Goal: Information Seeking & Learning: Check status

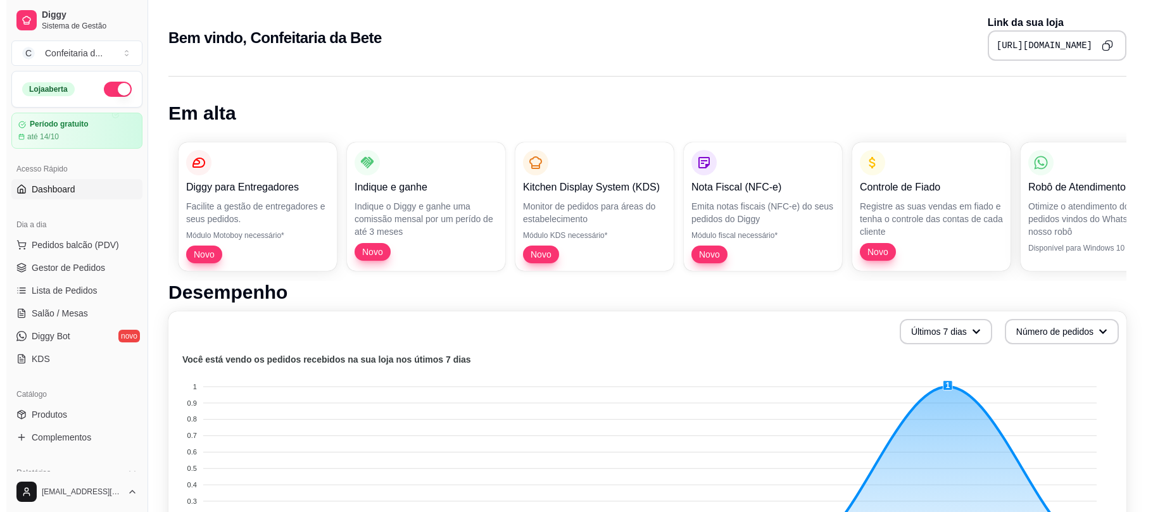
scroll to position [604, 0]
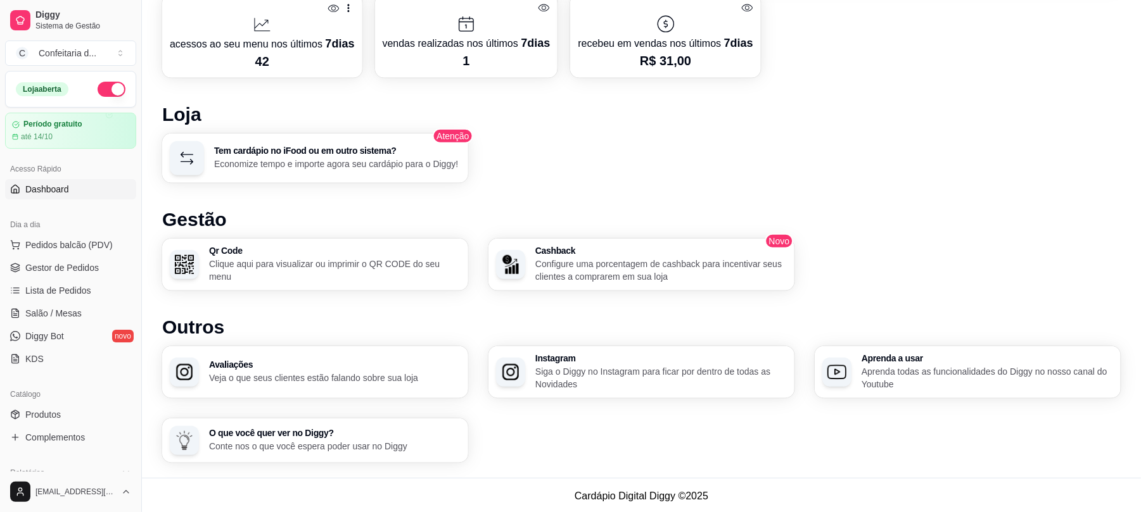
click at [241, 27] on div at bounding box center [262, 25] width 185 height 20
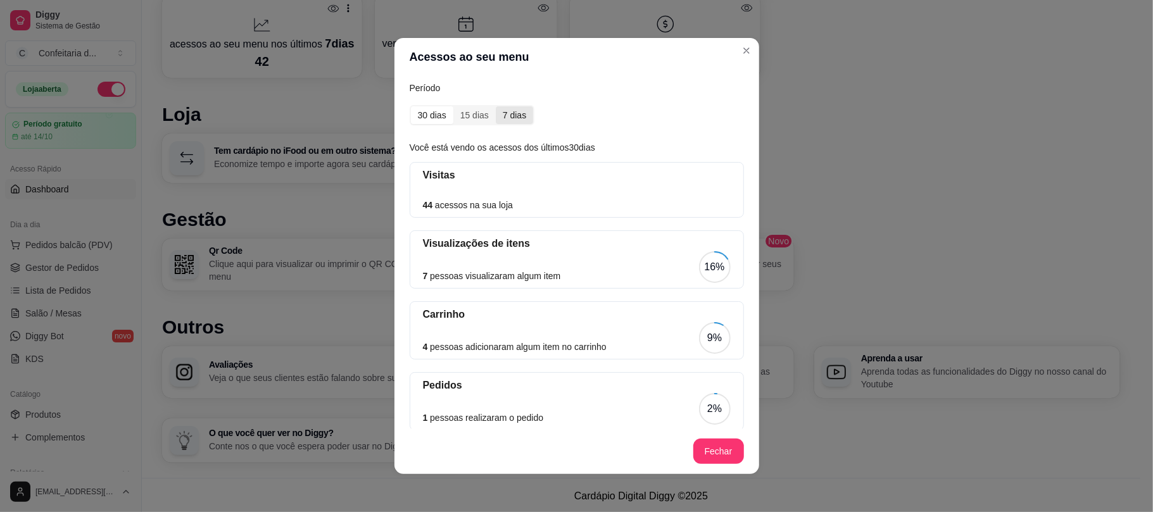
click at [519, 113] on div "7 dias" at bounding box center [514, 115] width 37 height 18
click at [496, 106] on input "7 dias" at bounding box center [496, 106] width 0 height 0
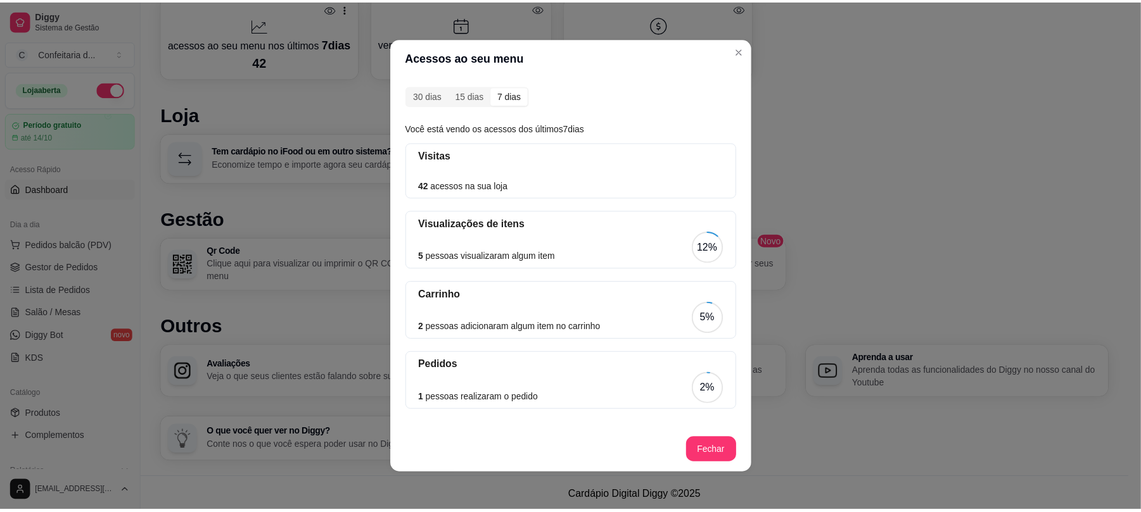
scroll to position [0, 0]
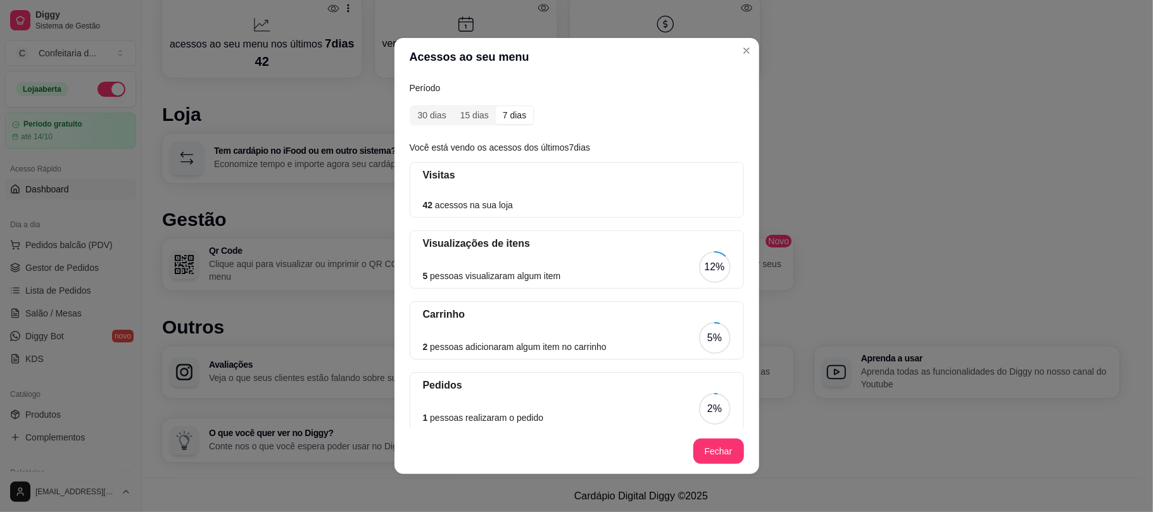
drag, startPoint x: 452, startPoint y: 206, endPoint x: 523, endPoint y: 209, distance: 71.0
click at [523, 209] on div "42 acessos na sua loja" at bounding box center [577, 205] width 308 height 14
drag, startPoint x: 523, startPoint y: 209, endPoint x: 415, endPoint y: 199, distance: 108.1
click at [415, 199] on div "Visitas 42 acessos na sua loja" at bounding box center [577, 190] width 334 height 56
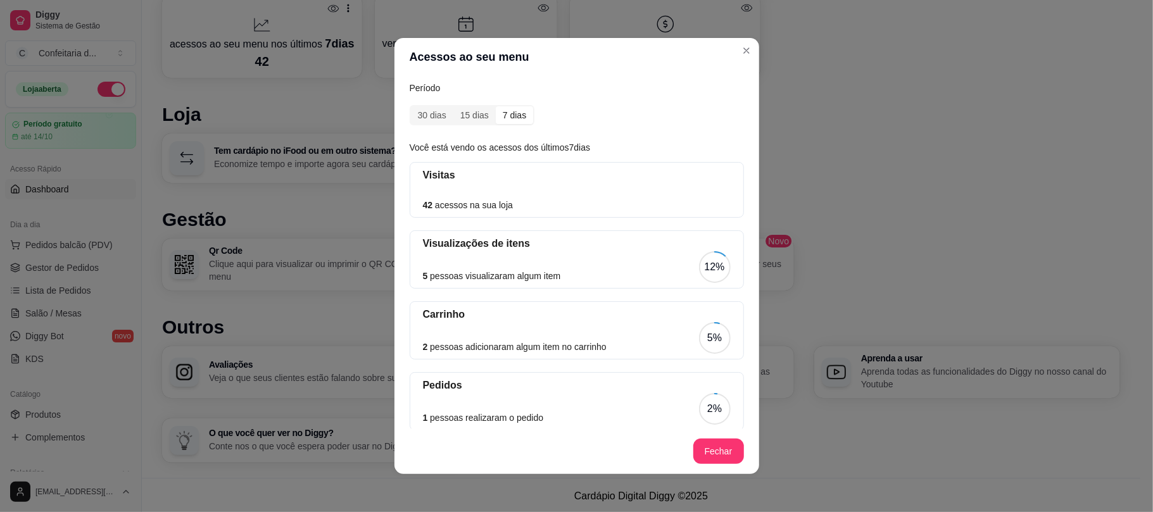
click at [415, 199] on div "Visitas 42 acessos na sua loja" at bounding box center [577, 190] width 334 height 56
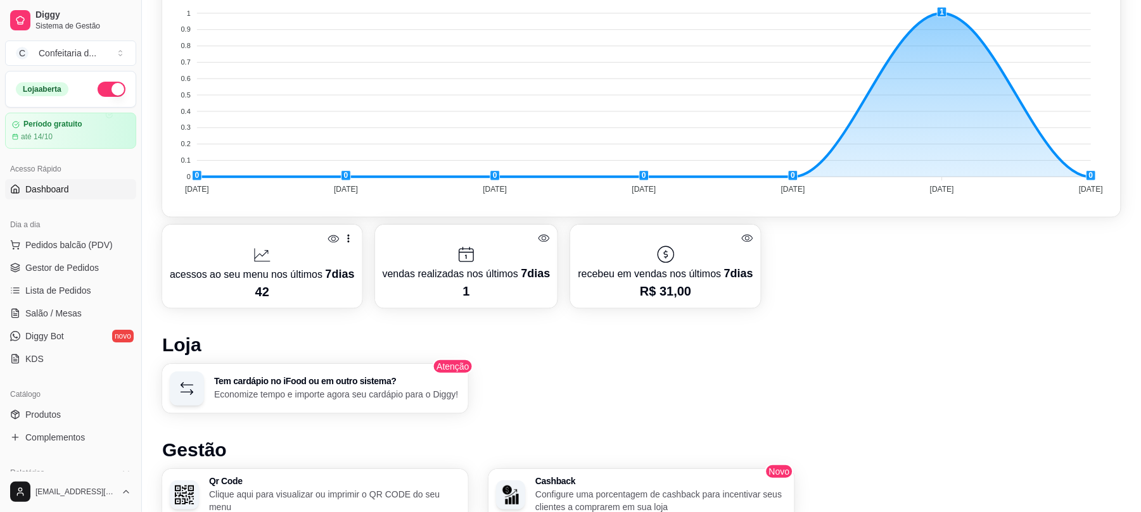
scroll to position [368, 0]
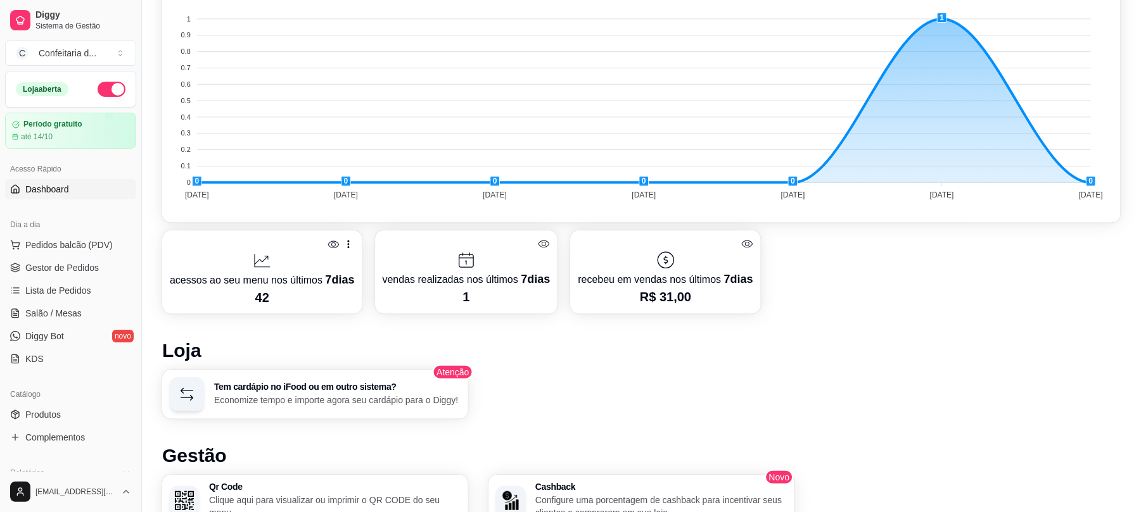
click at [1115, 267] on div "acessos ao seu menu nos últimos 7 dias 42 vendas realizadas nos últimos 7 dias …" at bounding box center [641, 273] width 958 height 84
click at [244, 299] on p "42" at bounding box center [262, 298] width 185 height 18
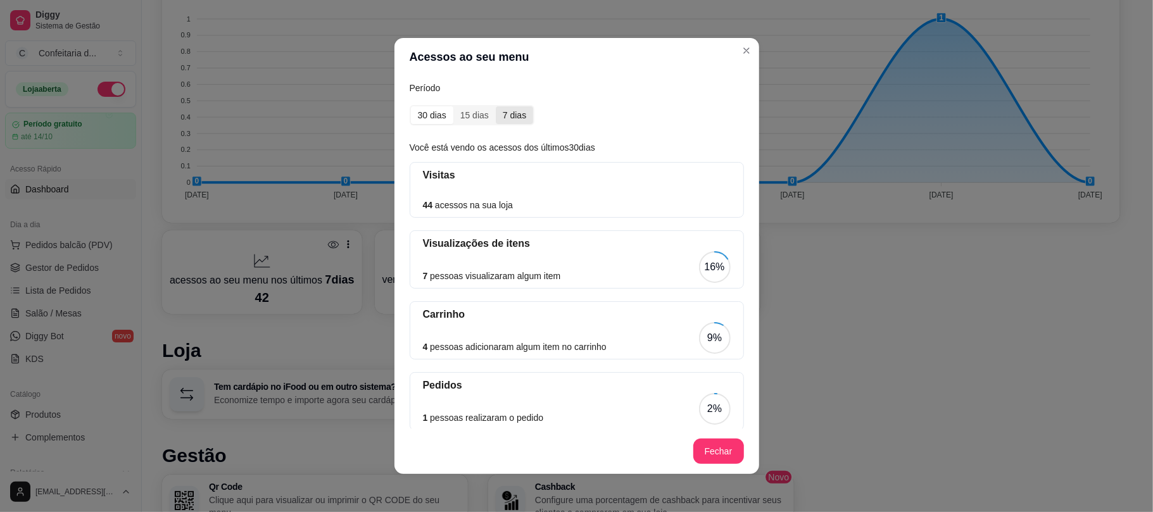
click at [513, 117] on div "7 dias" at bounding box center [514, 115] width 37 height 18
click at [496, 106] on input "7 dias" at bounding box center [496, 106] width 0 height 0
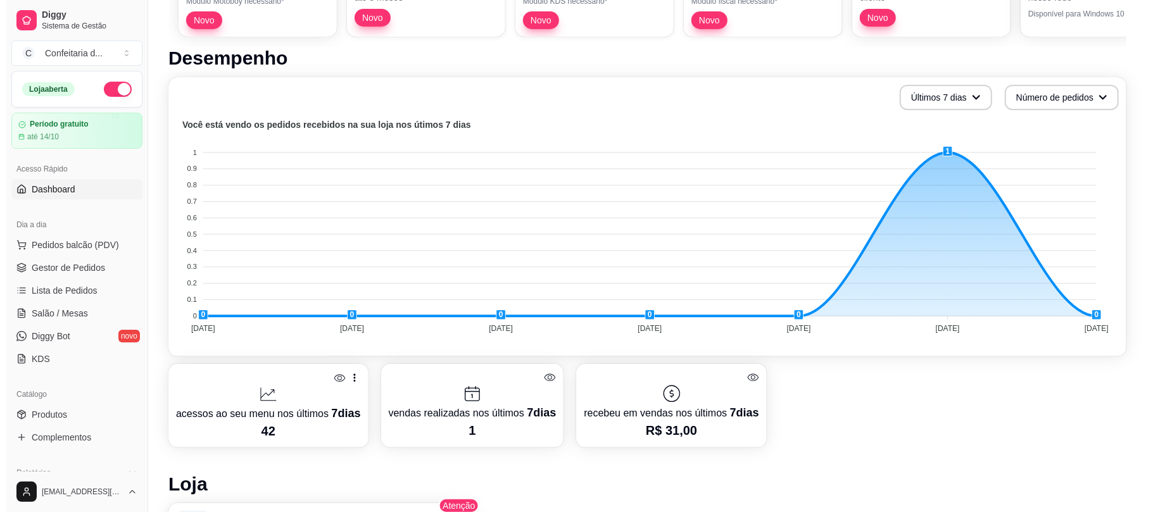
scroll to position [277, 0]
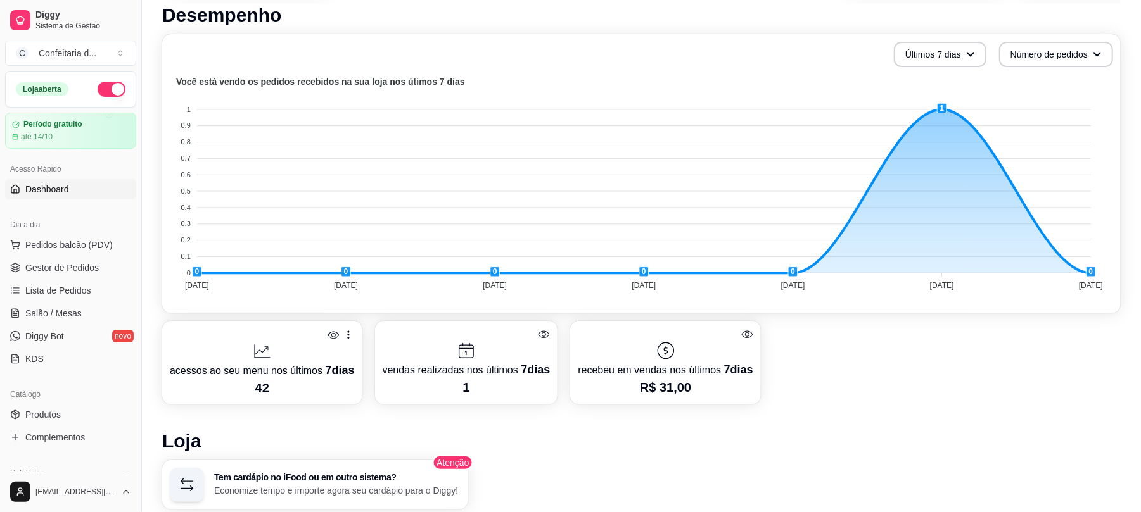
click at [336, 351] on div at bounding box center [262, 351] width 185 height 20
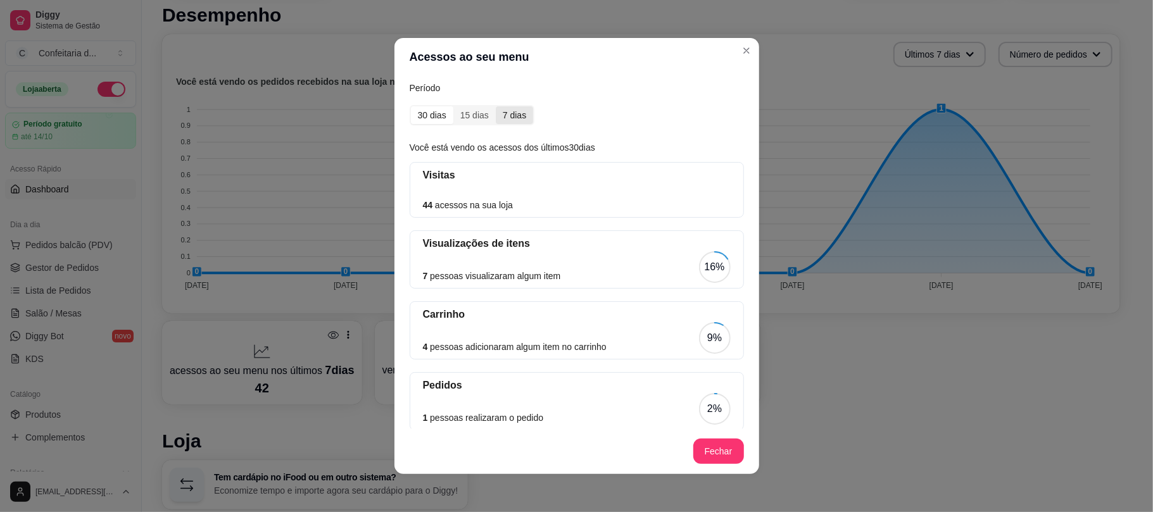
click at [514, 120] on div "7 dias" at bounding box center [514, 115] width 37 height 18
click at [496, 106] on input "7 dias" at bounding box center [496, 106] width 0 height 0
drag, startPoint x: 456, startPoint y: 269, endPoint x: 540, endPoint y: 287, distance: 86.1
click at [540, 287] on div "Visualizações de itens 5 pessoas visualizaram algum item 12%" at bounding box center [577, 260] width 334 height 58
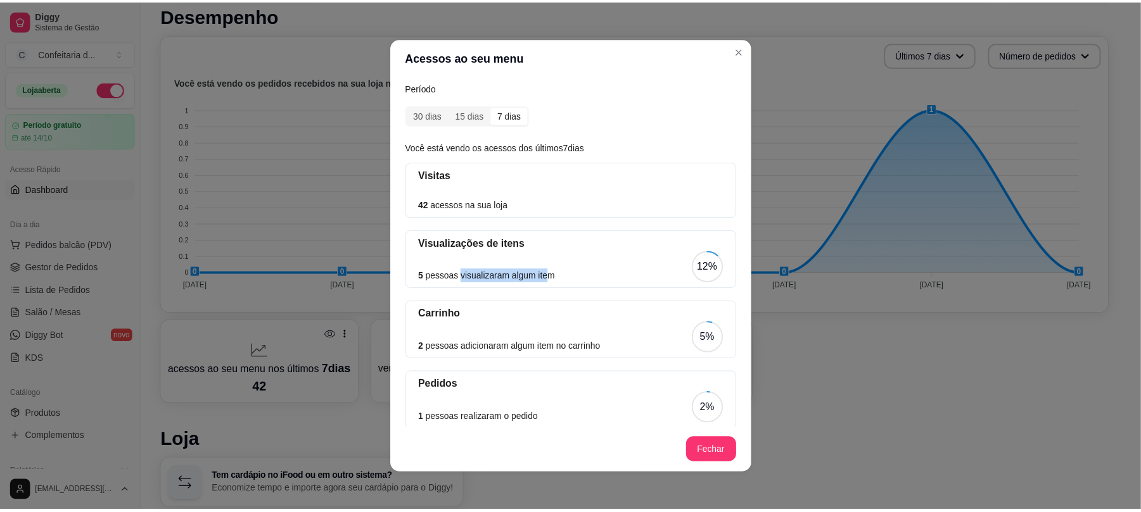
scroll to position [21, 0]
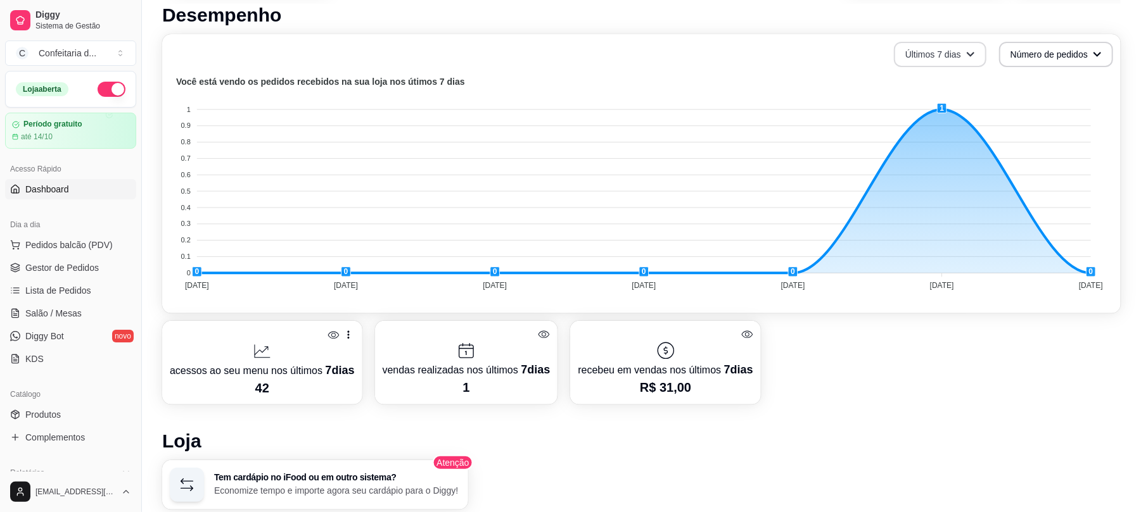
click at [898, 46] on button "Últimos 7 dias" at bounding box center [940, 54] width 92 height 25
click at [898, 46] on button "Últimos 7 dias" at bounding box center [940, 54] width 90 height 25
click at [986, 56] on div "Últimos 7 dias Número de pedidos" at bounding box center [641, 54] width 943 height 25
drag, startPoint x: 136, startPoint y: 153, endPoint x: 137, endPoint y: 198, distance: 44.3
click at [137, 198] on button "Toggle Sidebar" at bounding box center [141, 256] width 10 height 512
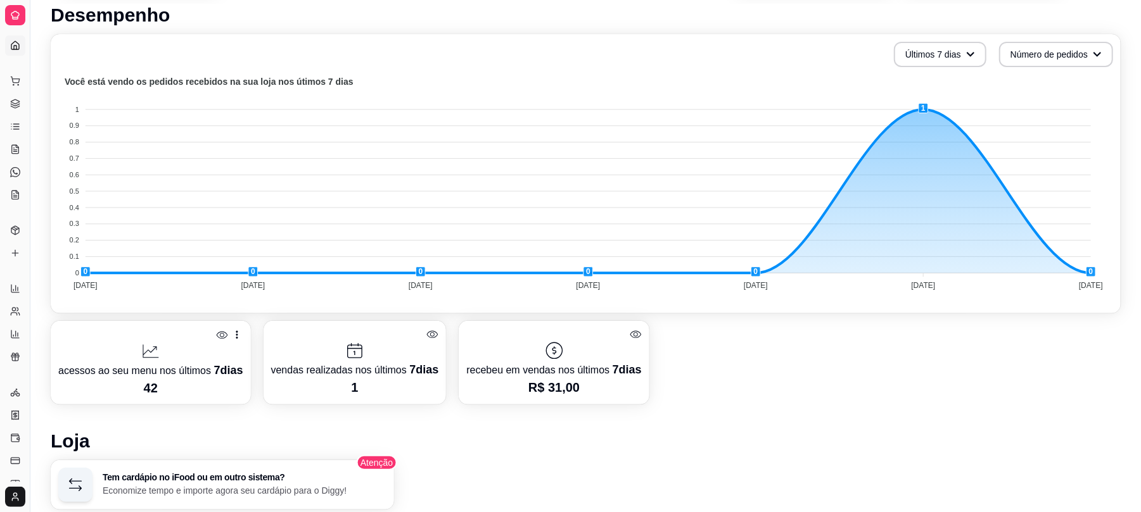
click at [148, 333] on div at bounding box center [150, 335] width 185 height 13
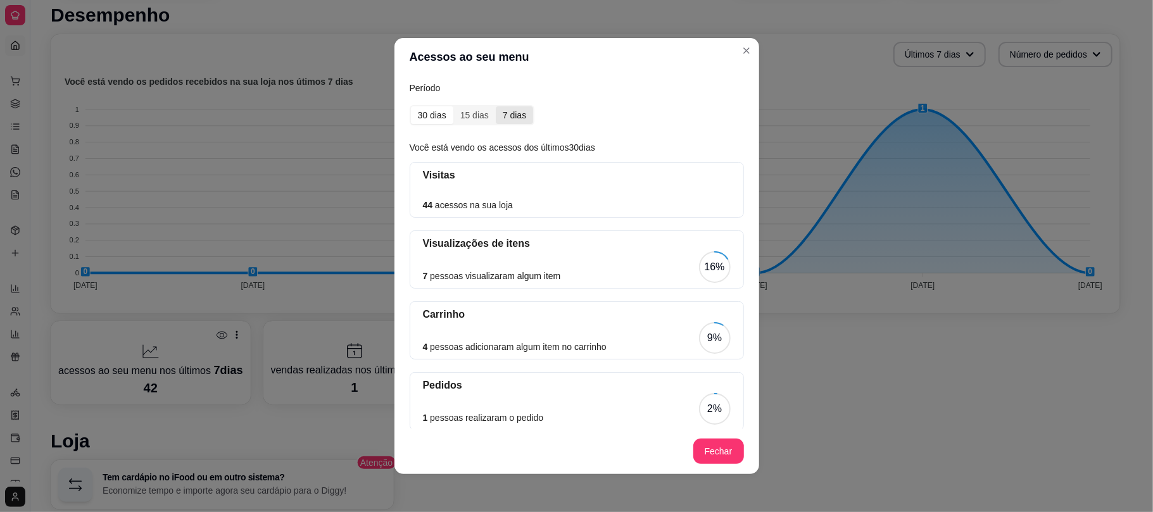
click at [518, 119] on div "7 dias" at bounding box center [514, 115] width 37 height 18
click at [496, 106] on input "7 dias" at bounding box center [496, 106] width 0 height 0
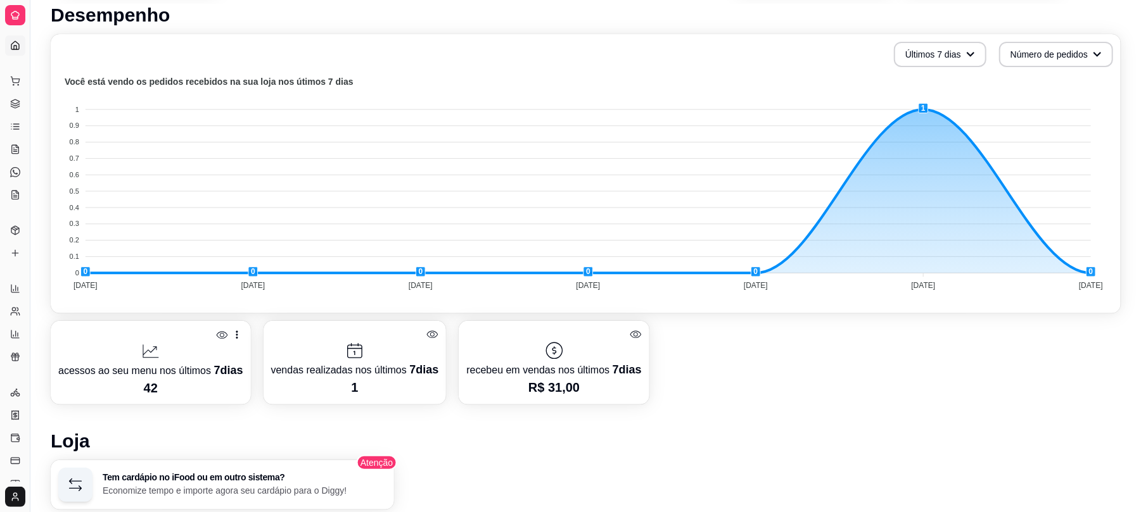
click at [148, 345] on icon at bounding box center [151, 351] width 20 height 20
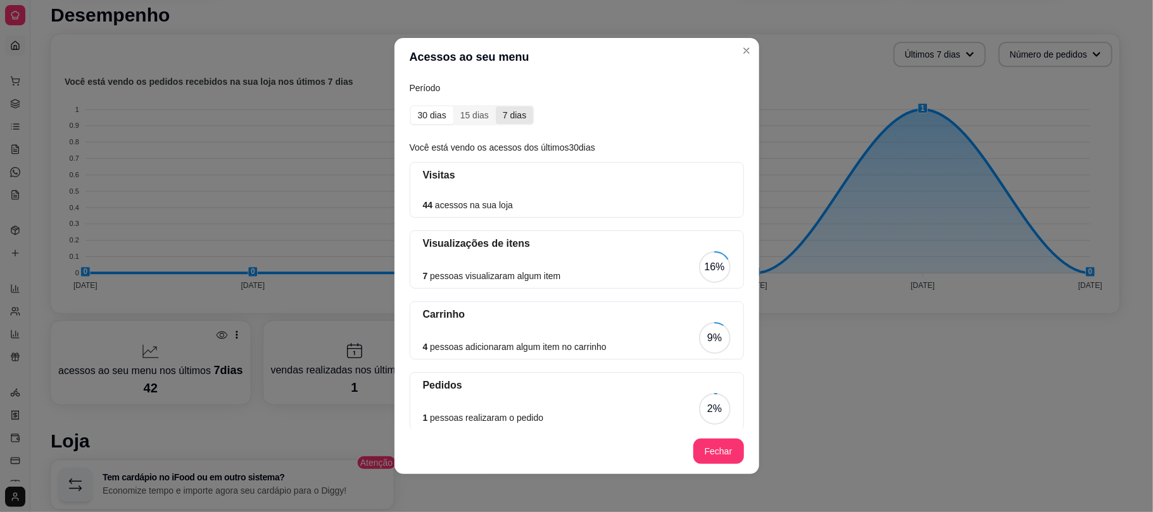
click at [512, 115] on div "7 dias" at bounding box center [514, 115] width 37 height 18
click at [496, 106] on input "7 dias" at bounding box center [496, 106] width 0 height 0
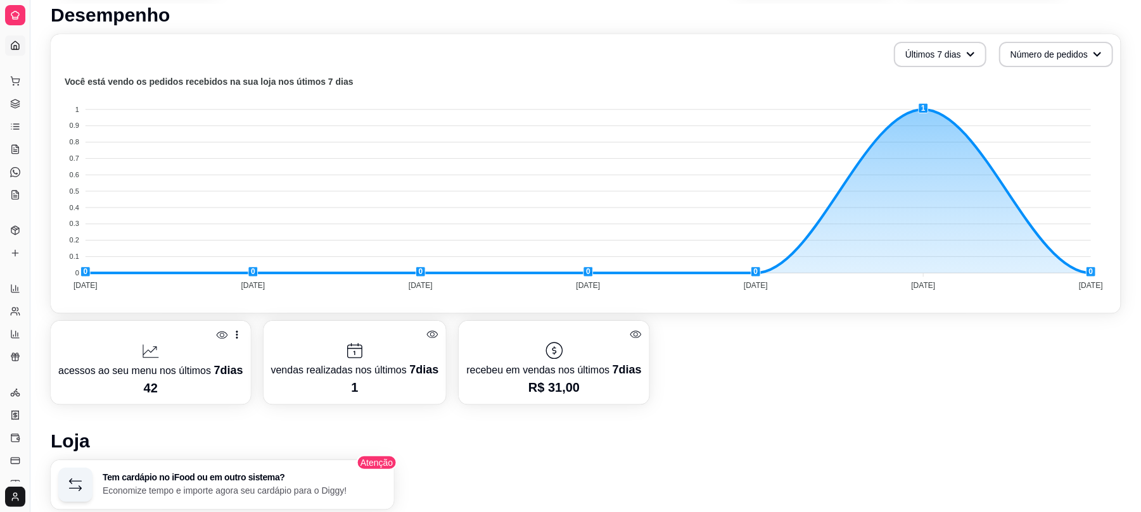
click at [155, 362] on p "acessos ao seu menu nos últimos 7 dias" at bounding box center [150, 371] width 185 height 18
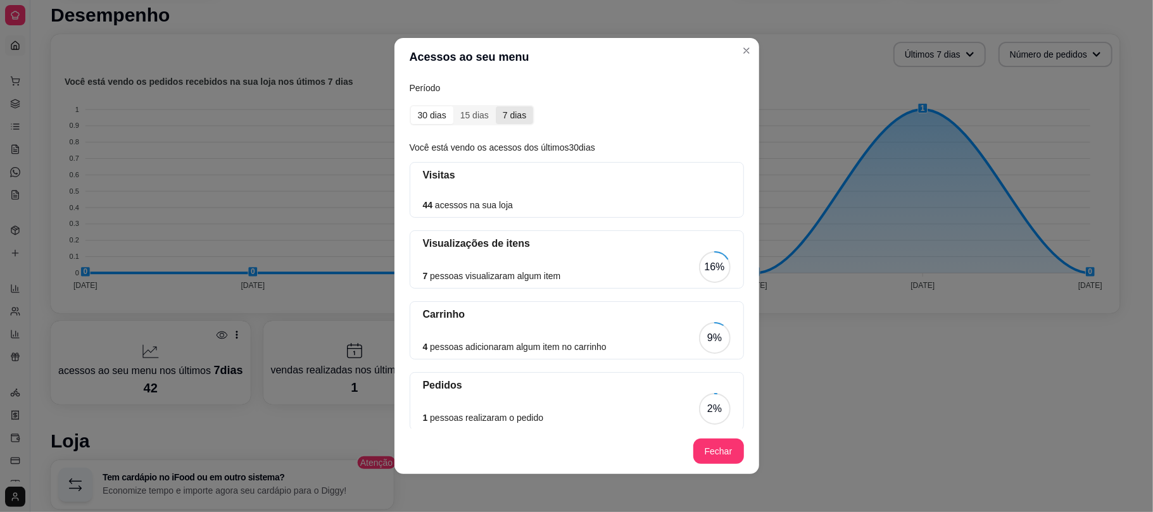
click at [512, 123] on div "7 dias" at bounding box center [514, 115] width 37 height 18
click at [496, 106] on input "7 dias" at bounding box center [496, 106] width 0 height 0
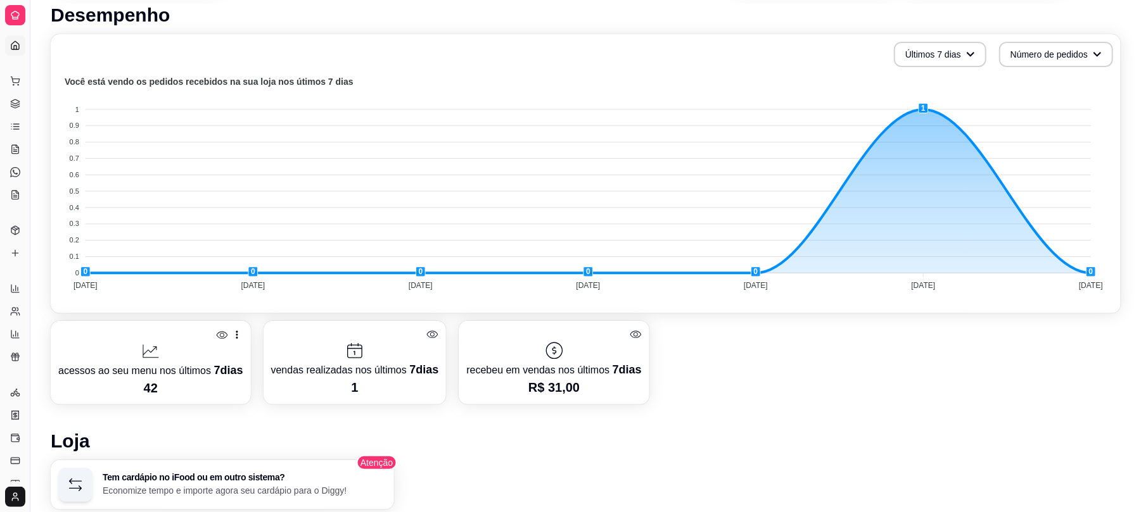
click at [193, 357] on div at bounding box center [150, 351] width 185 height 20
